Goal: Task Accomplishment & Management: Manage account settings

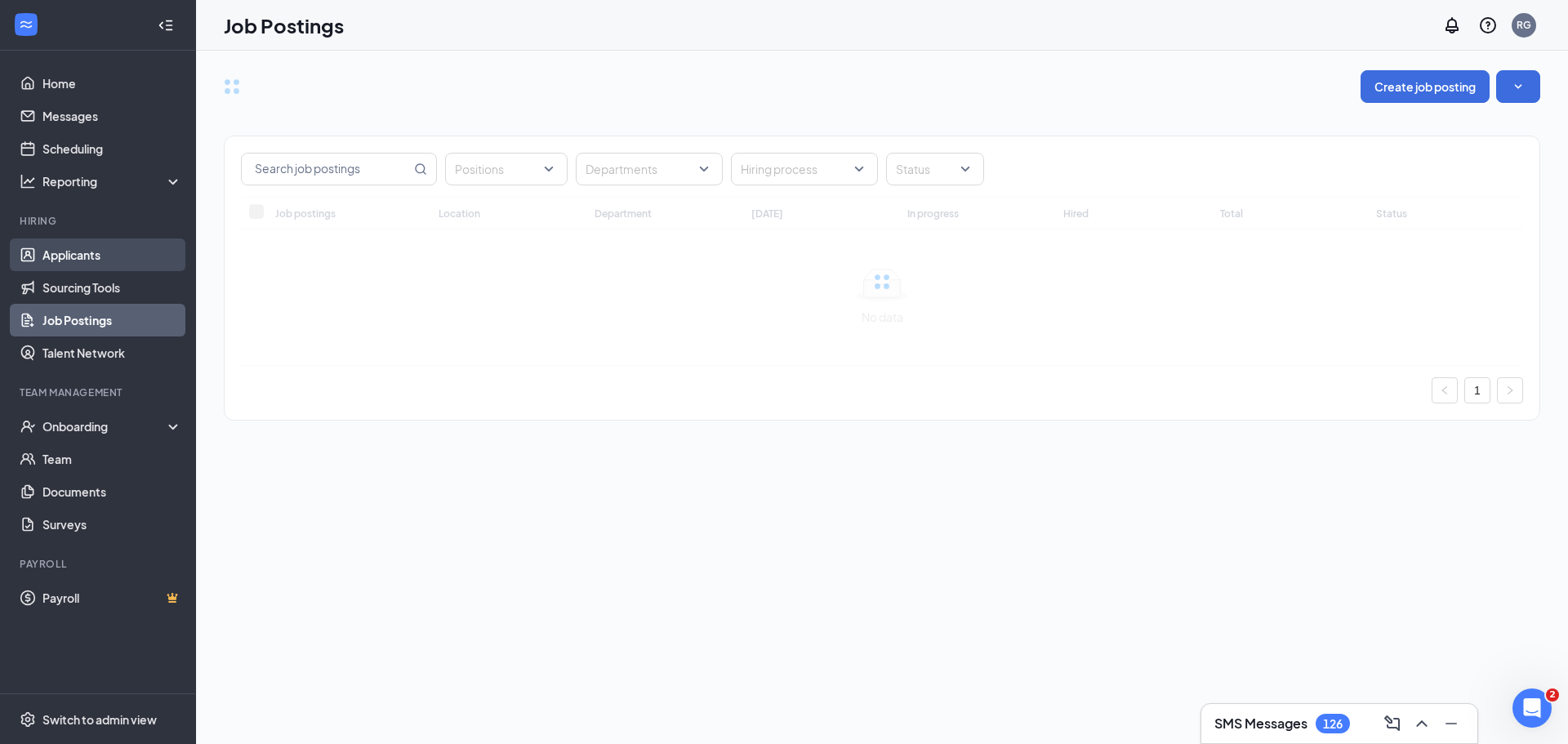
click at [74, 255] on link "Applicants" at bounding box center [113, 255] width 140 height 33
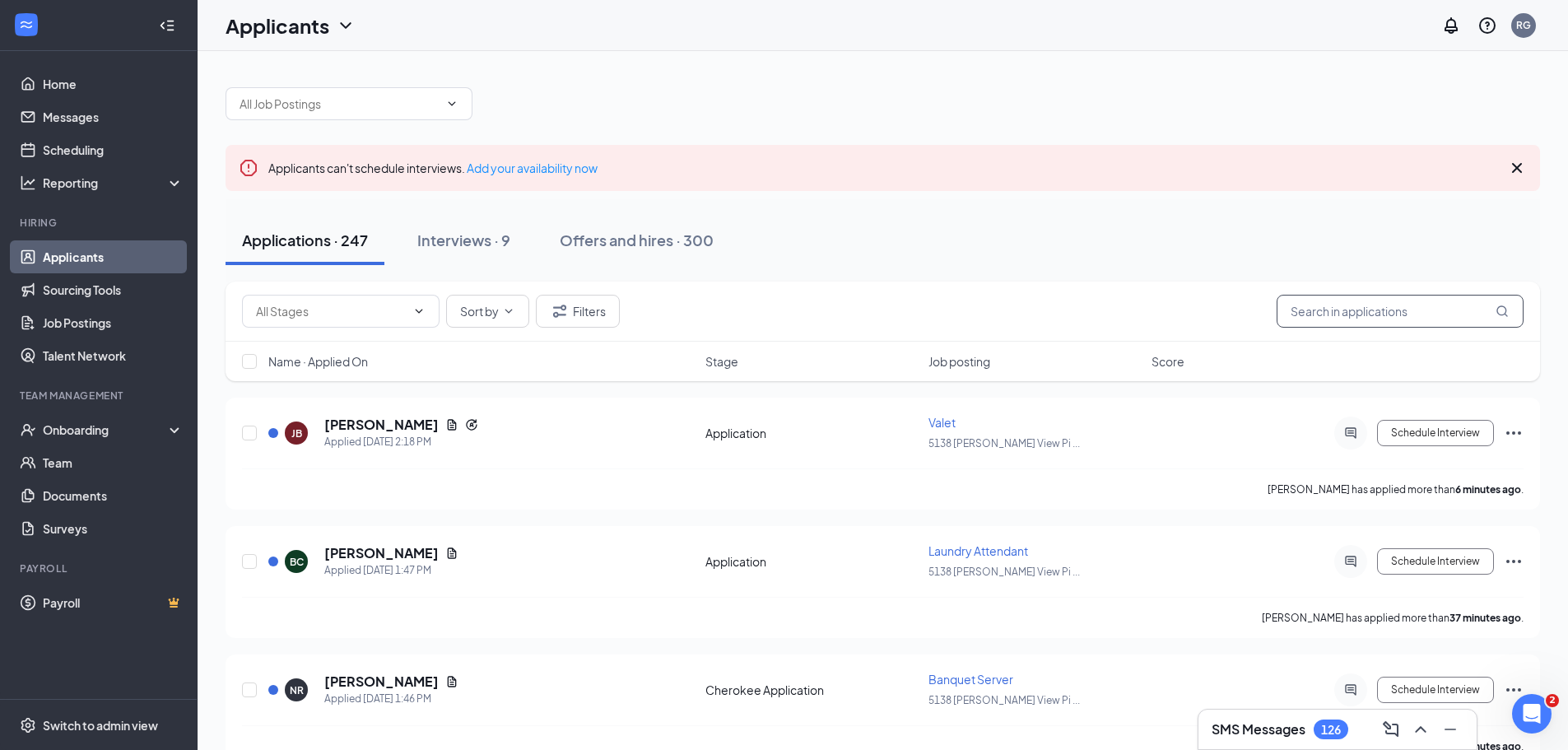
click at [1312, 314] on input "text" at bounding box center [1400, 311] width 247 height 33
click at [1303, 308] on input "text" at bounding box center [1400, 311] width 247 height 33
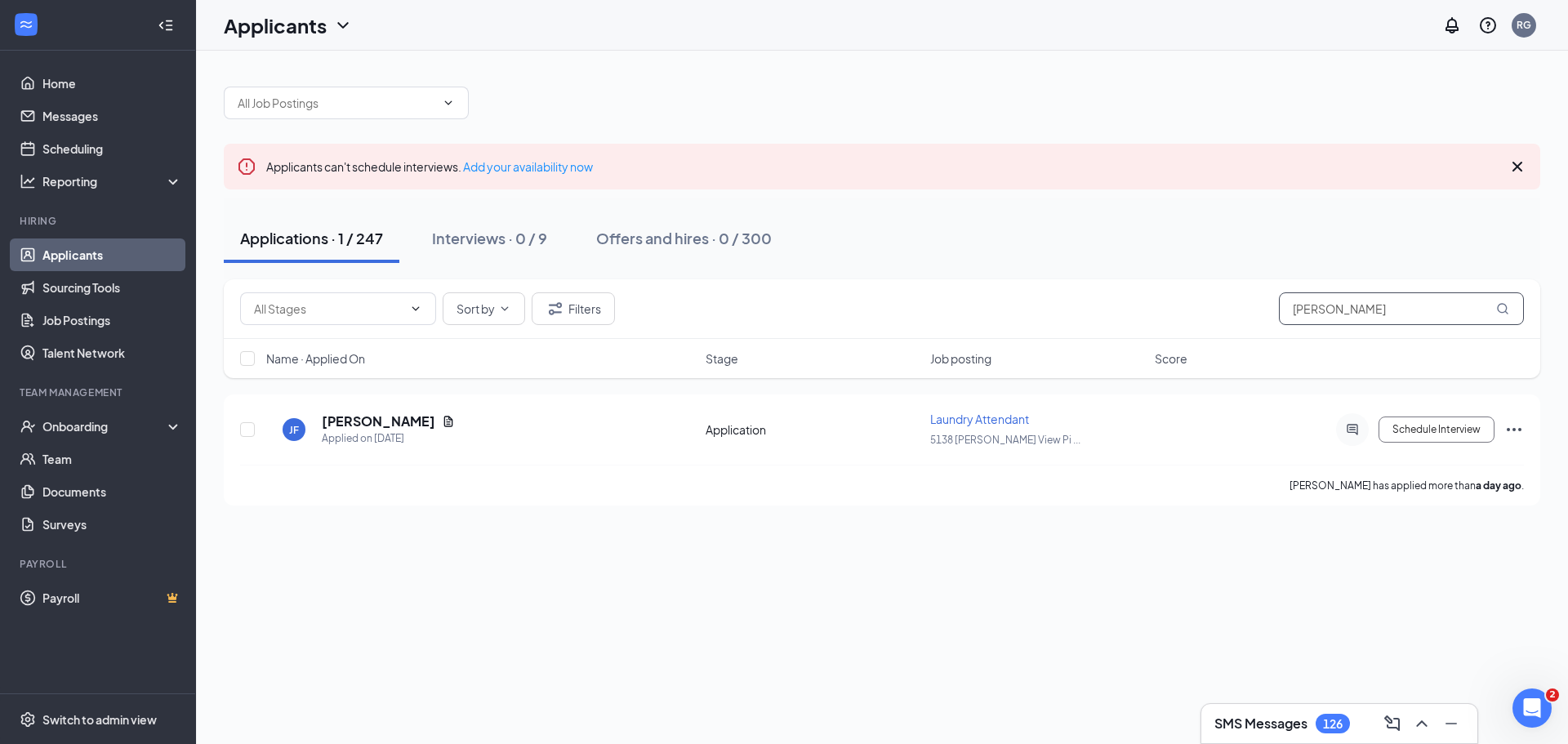
type input "[PERSON_NAME]"
click at [1318, 310] on input "[PERSON_NAME]" at bounding box center [1401, 309] width 245 height 33
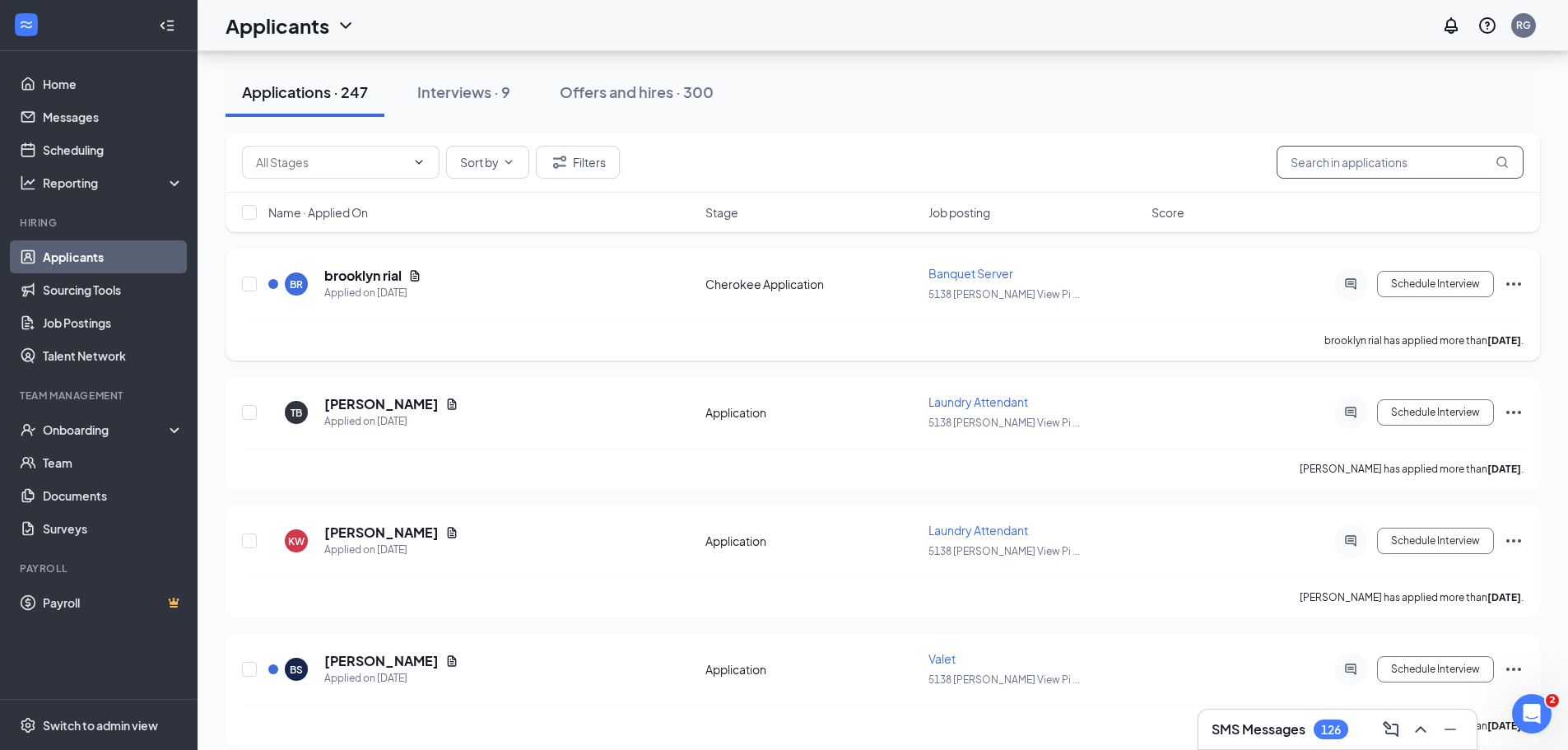
scroll to position [4444, 0]
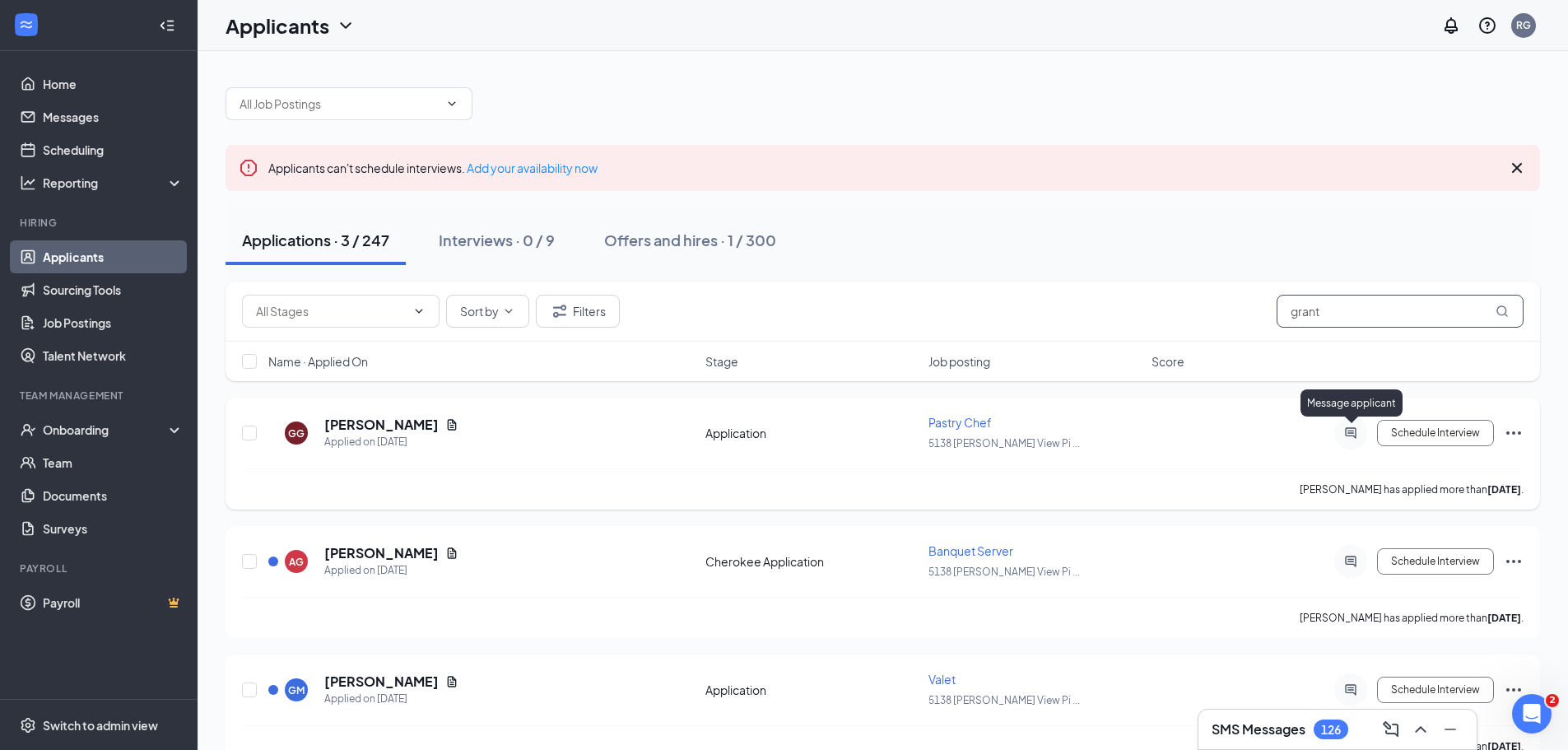
type input "grant"
click at [1351, 434] on icon "ActiveChat" at bounding box center [1351, 433] width 20 height 13
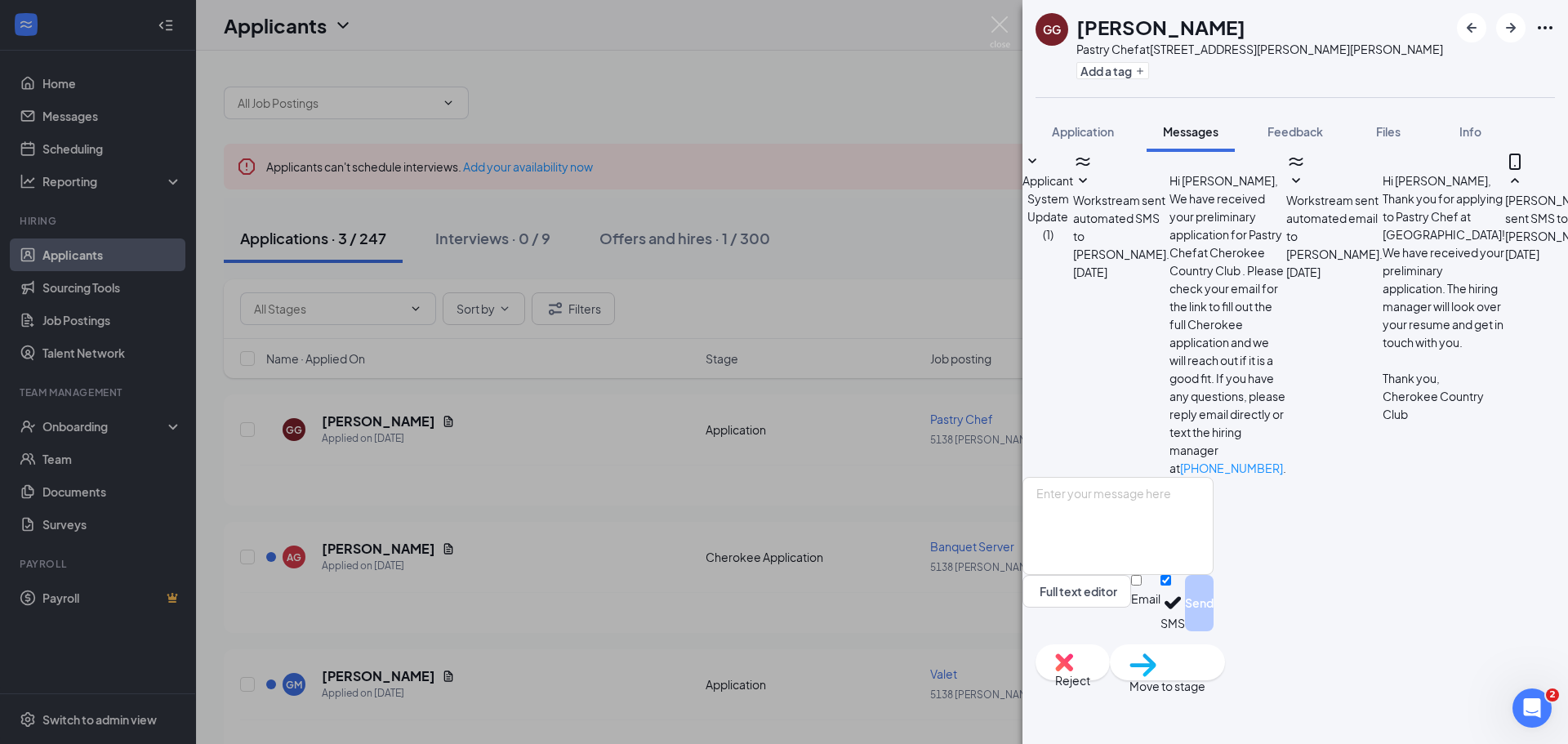
scroll to position [28, 0]
click at [996, 23] on img at bounding box center [999, 32] width 21 height 32
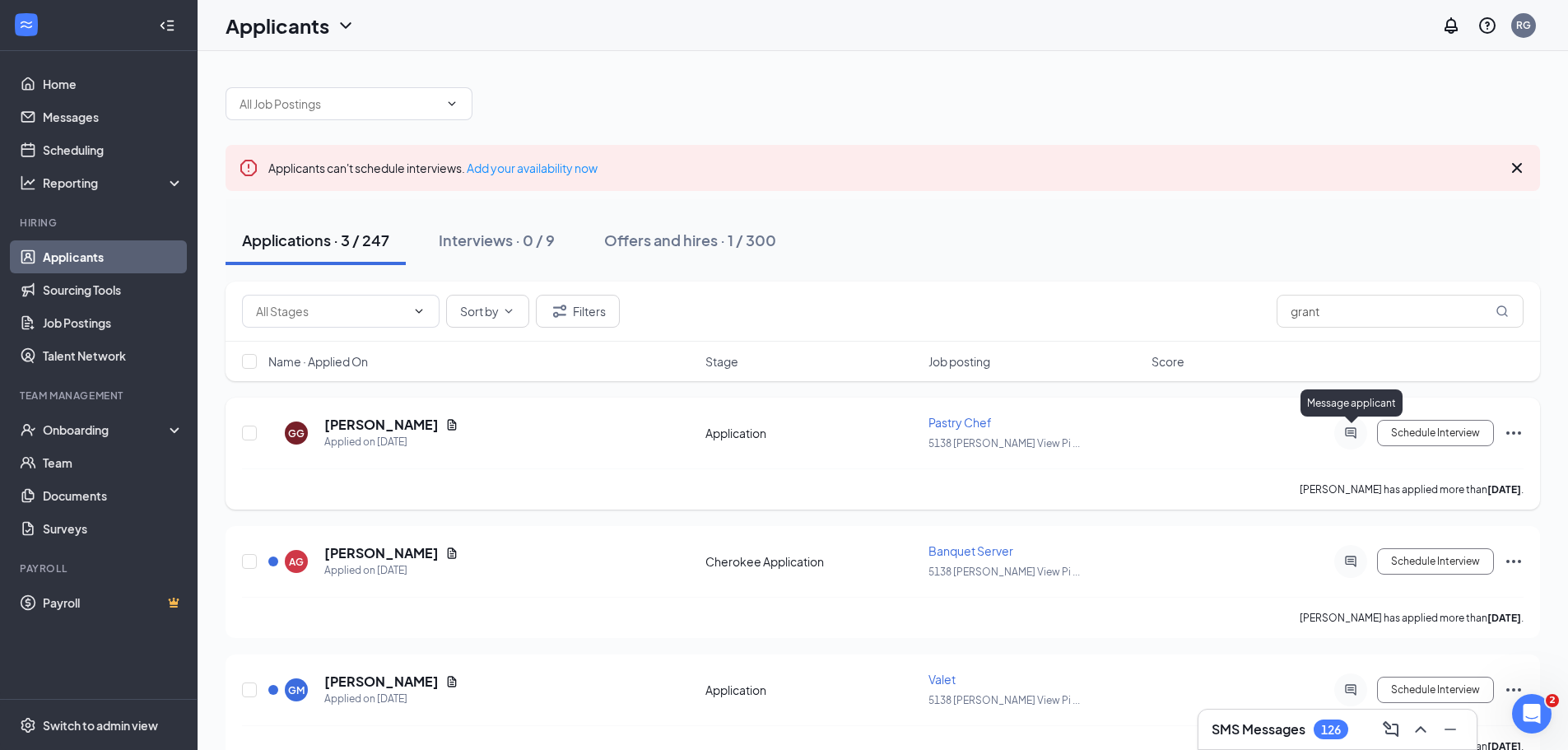
click at [1350, 433] on icon "ActiveChat" at bounding box center [1350, 432] width 11 height 11
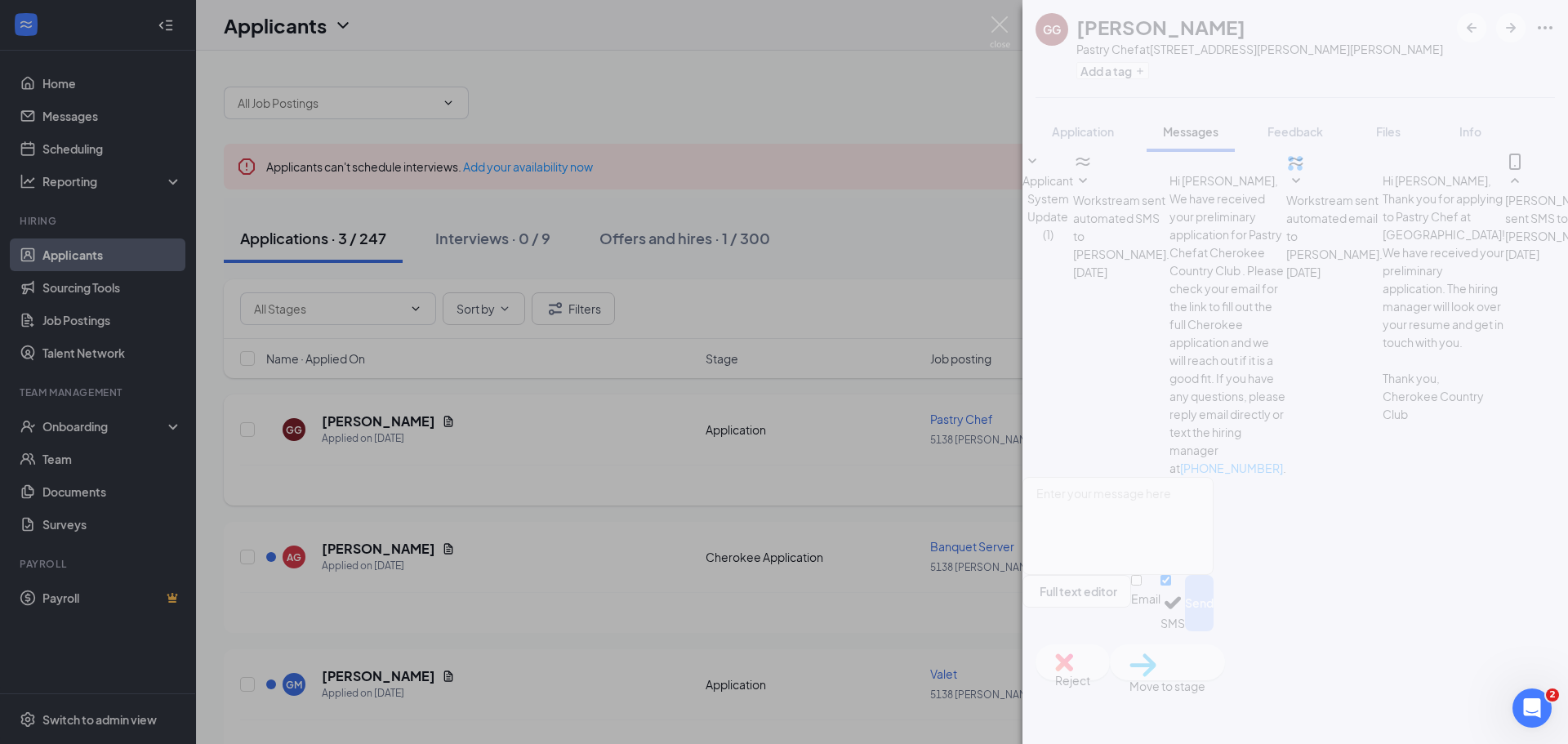
scroll to position [28, 0]
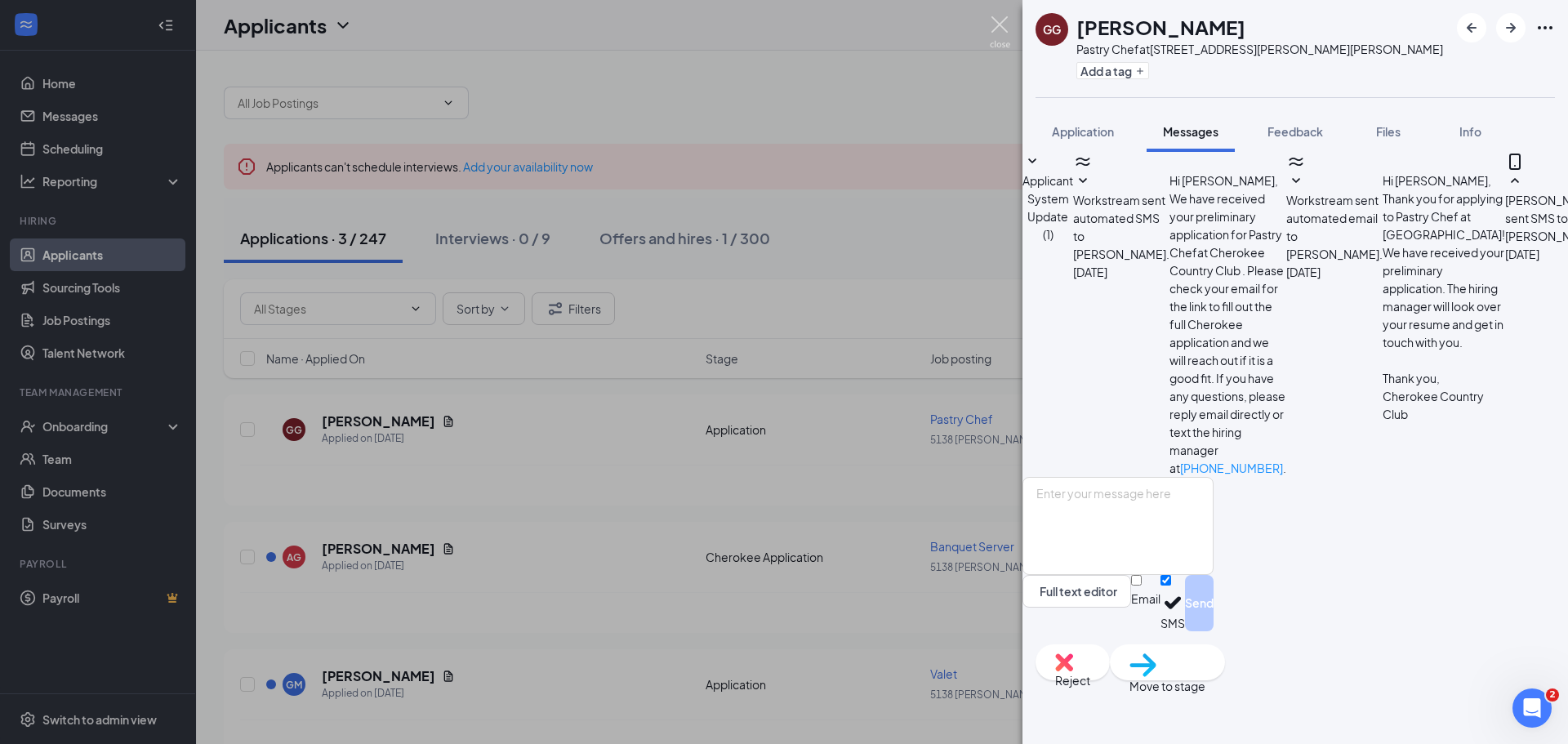
click at [999, 24] on img at bounding box center [999, 32] width 21 height 32
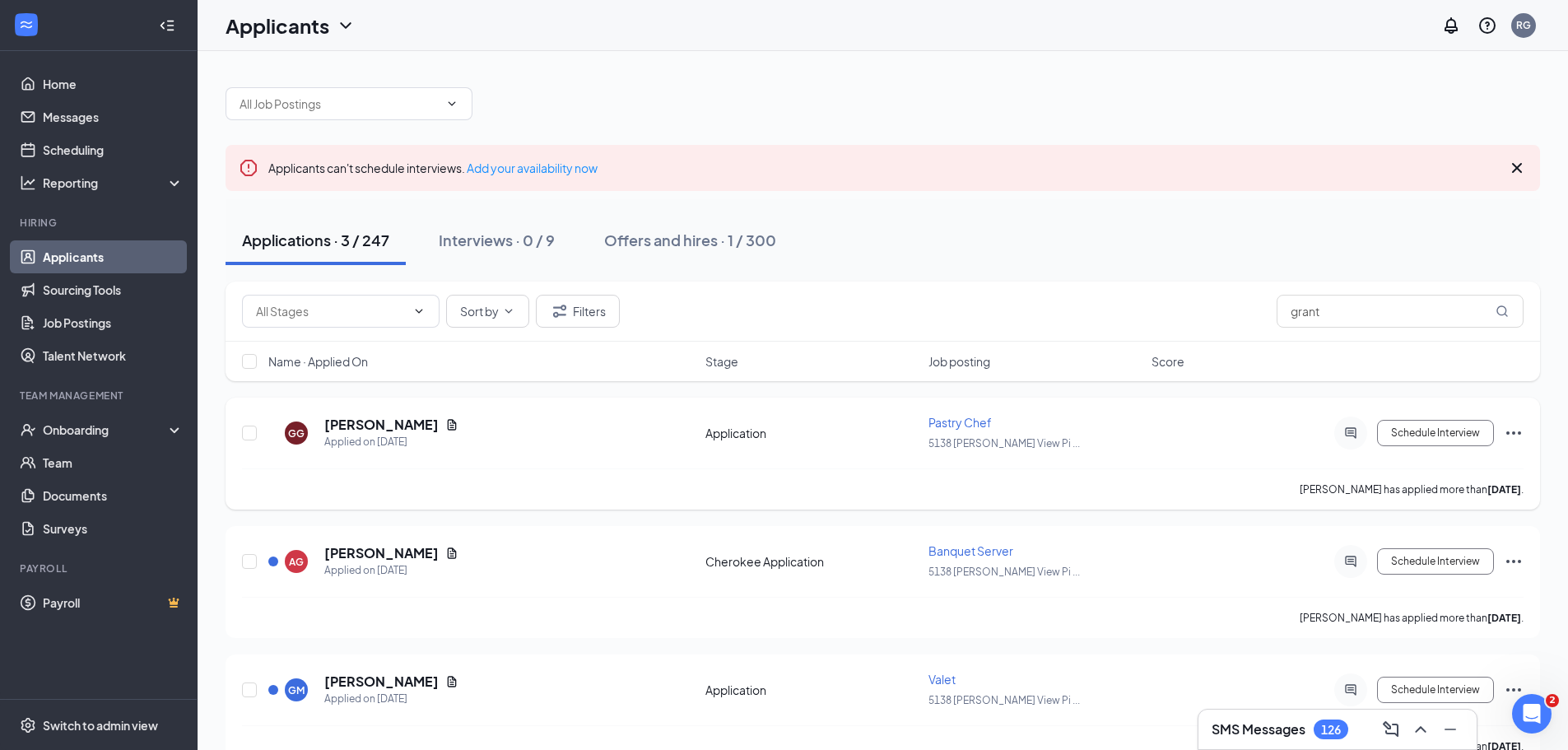
click at [1513, 434] on icon "Ellipses" at bounding box center [1513, 433] width 15 height 3
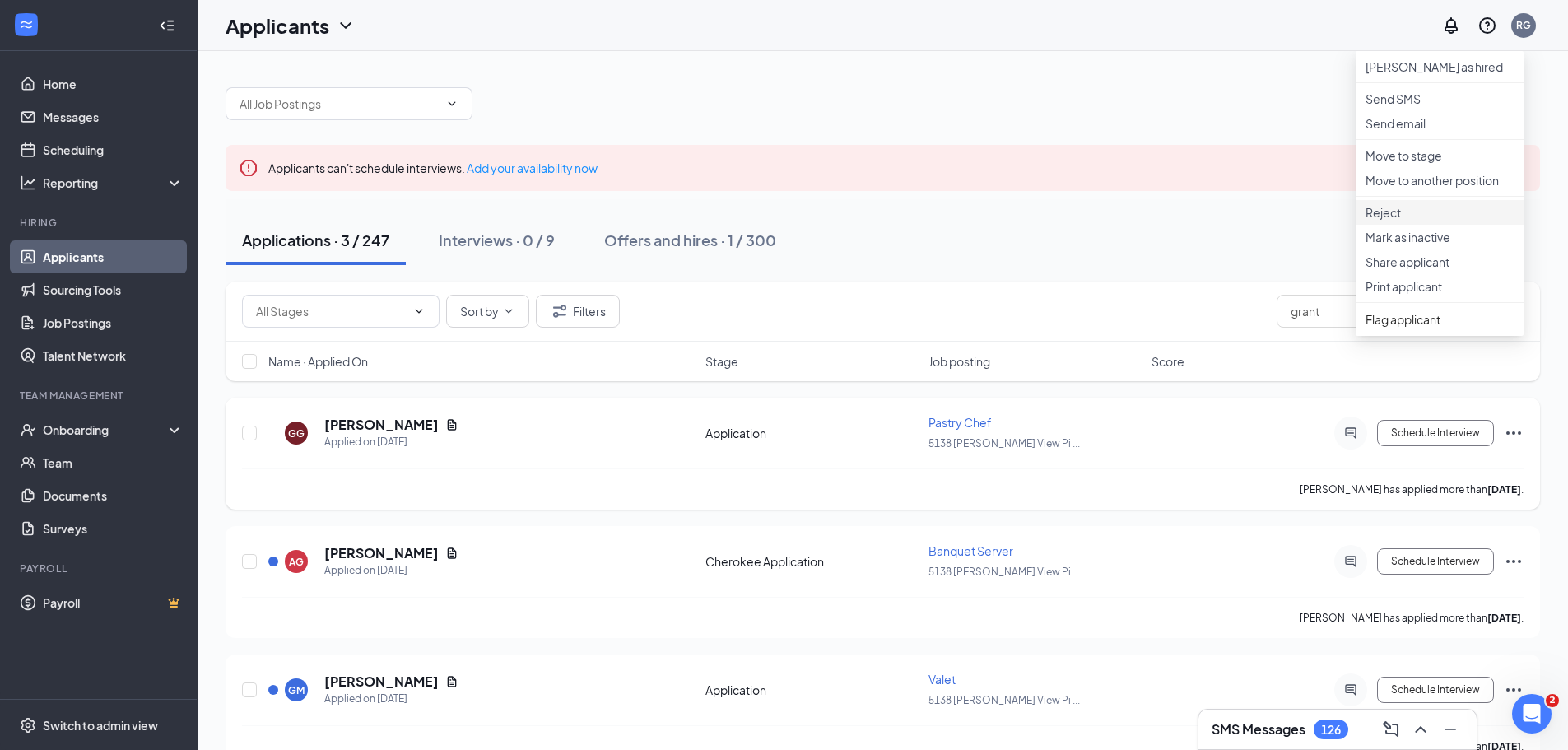
click at [1396, 221] on p "Reject" at bounding box center [1439, 212] width 149 height 17
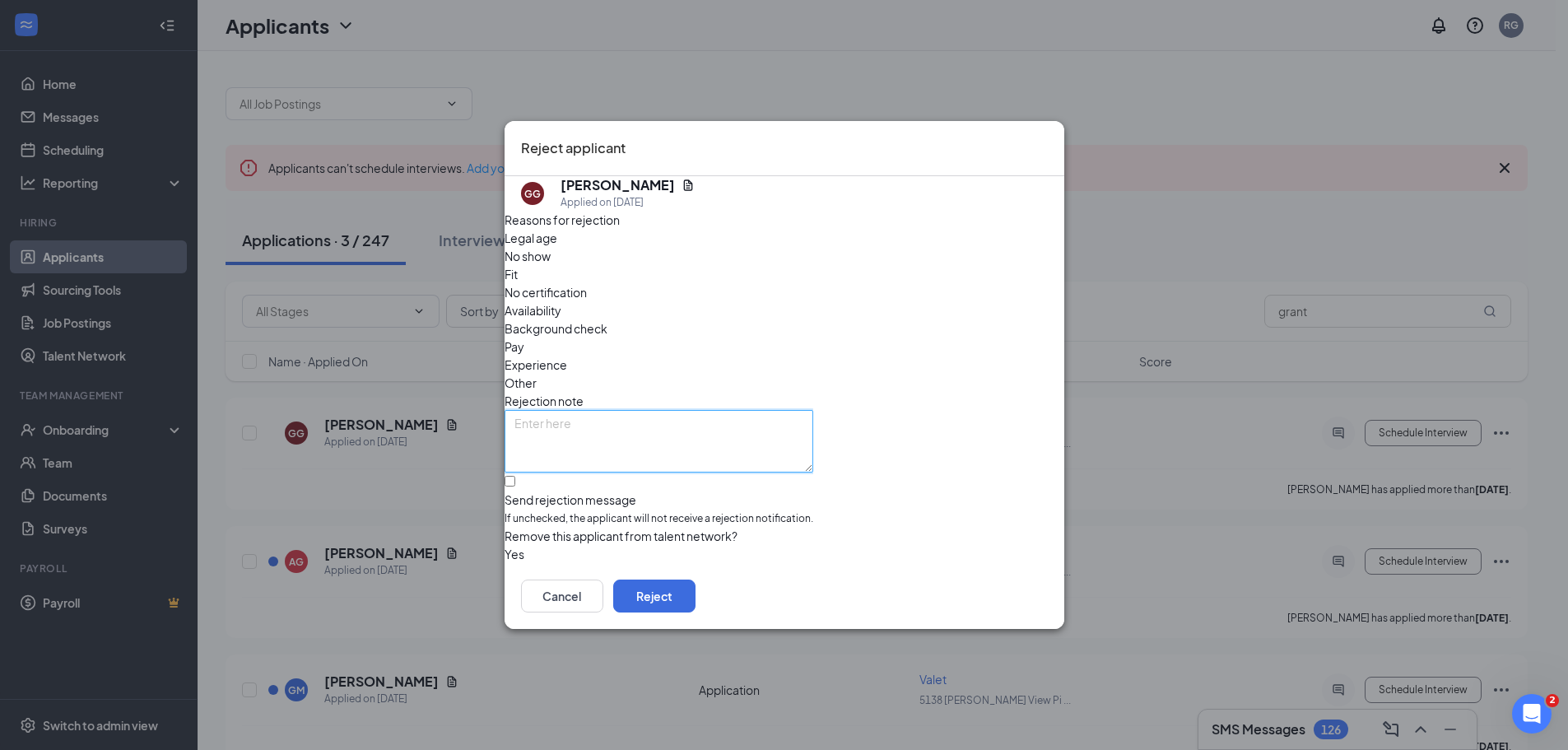
click at [582, 410] on textarea at bounding box center [659, 441] width 309 height 62
type textarea "Called before interview and decided to stay at his current job"
click at [537, 373] on span "Other" at bounding box center [520, 382] width 32 height 18
click at [695, 599] on button "Reject" at bounding box center [654, 596] width 82 height 33
